Goal: Task Accomplishment & Management: Use online tool/utility

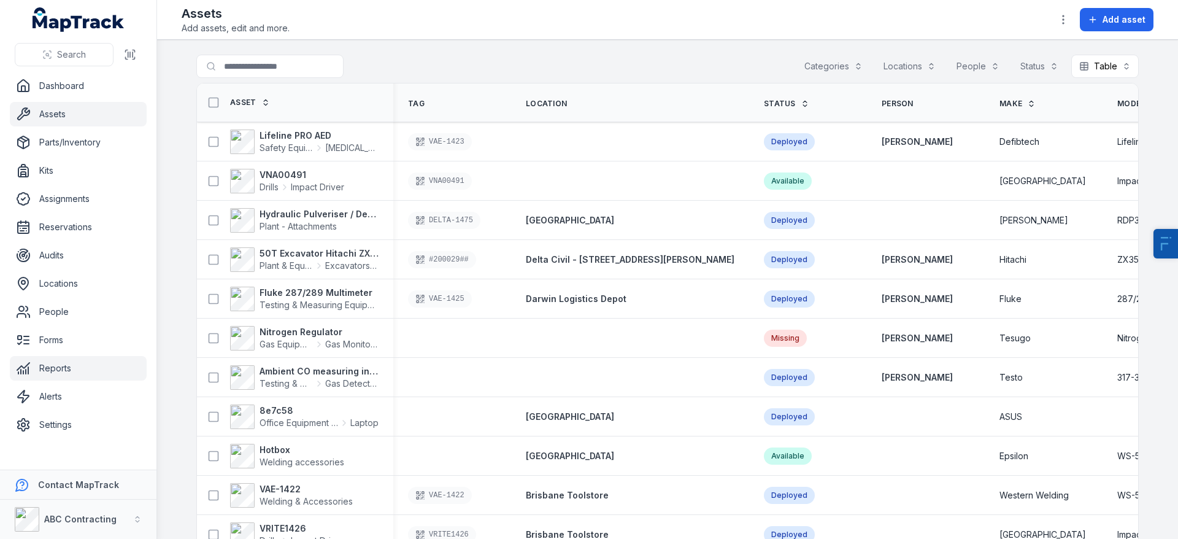
click at [56, 369] on link "Reports" at bounding box center [78, 368] width 137 height 25
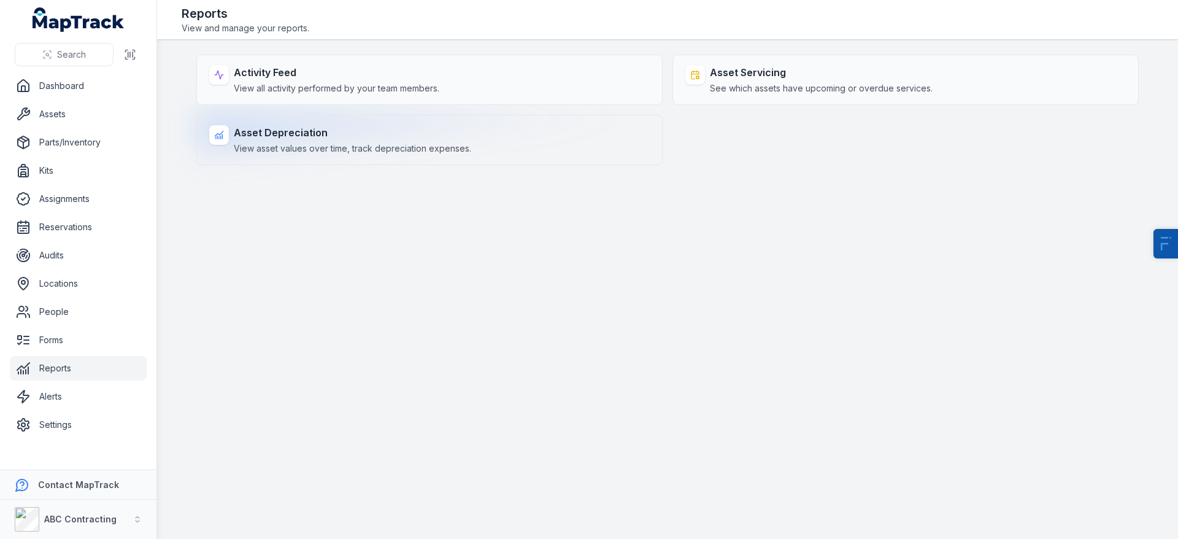
click at [339, 151] on span "View asset values over time, track depreciation expenses." at bounding box center [352, 148] width 237 height 12
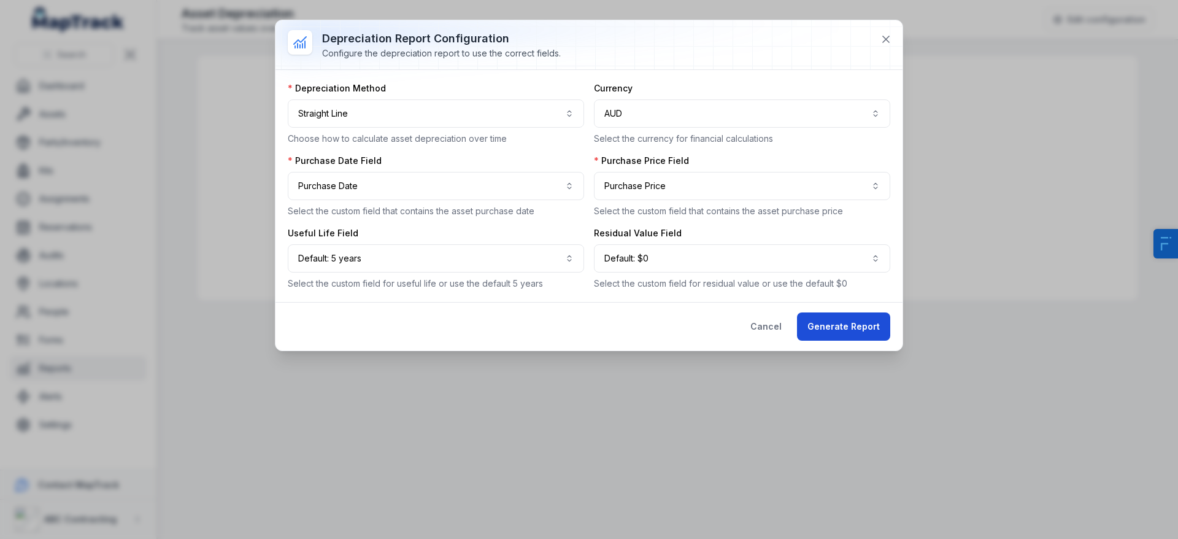
click at [817, 325] on button "Generate Report" at bounding box center [843, 326] width 93 height 28
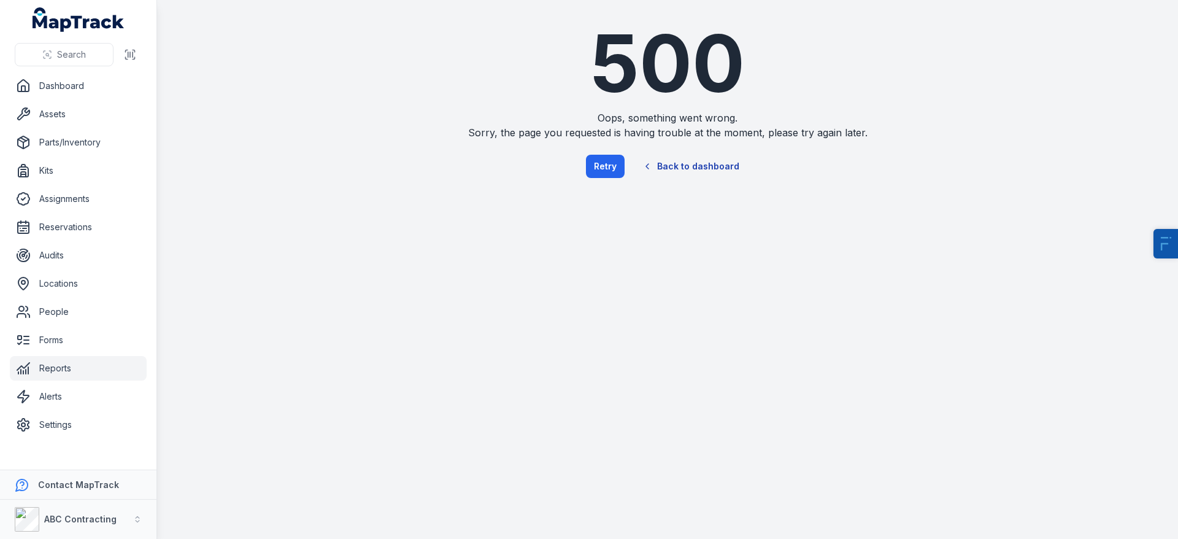
click at [657, 163] on link "Back to dashboard" at bounding box center [691, 166] width 118 height 28
